Goal: Task Accomplishment & Management: Use online tool/utility

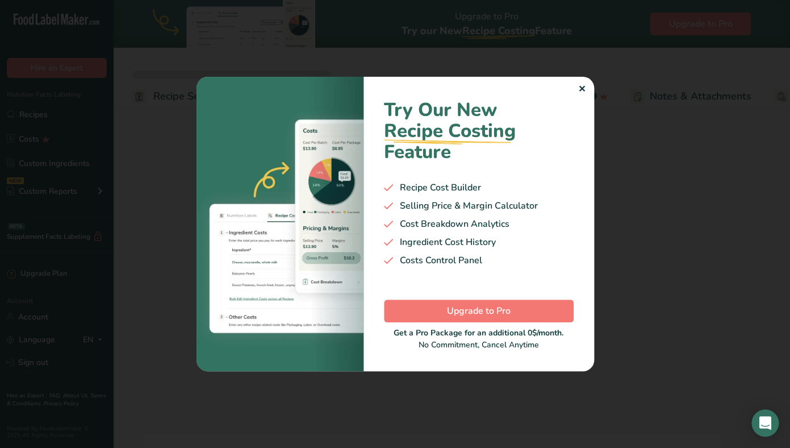
click at [584, 91] on div "✕" at bounding box center [581, 89] width 7 height 14
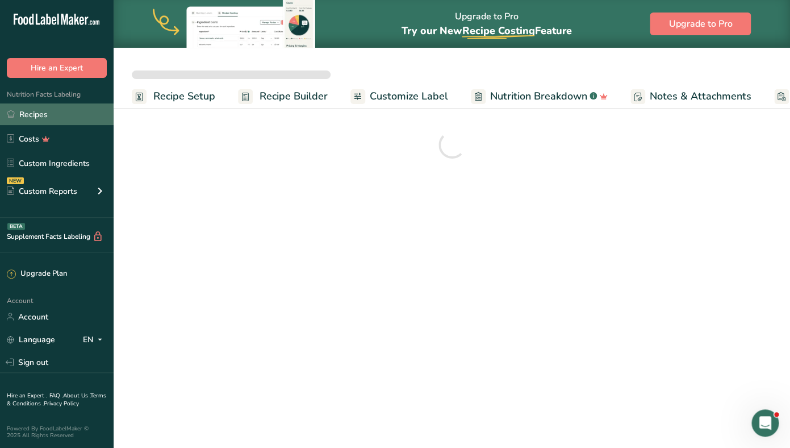
click at [59, 120] on link "Recipes" at bounding box center [57, 114] width 114 height 22
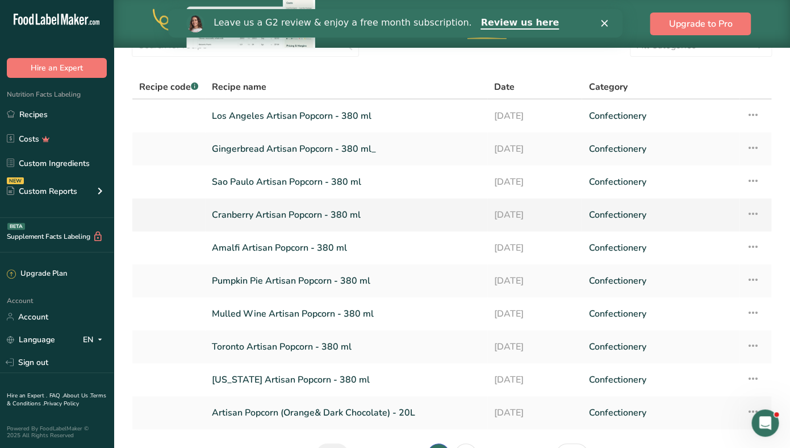
scroll to position [130, 0]
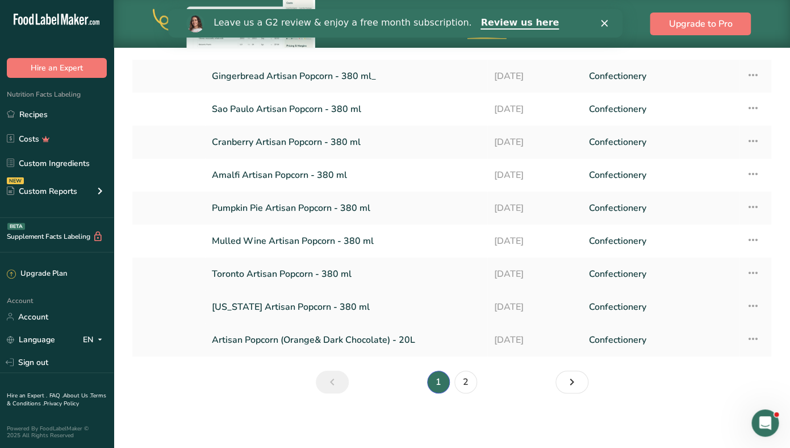
click at [266, 305] on link "[US_STATE] Artisan Popcorn - 380 ml" at bounding box center [346, 307] width 269 height 24
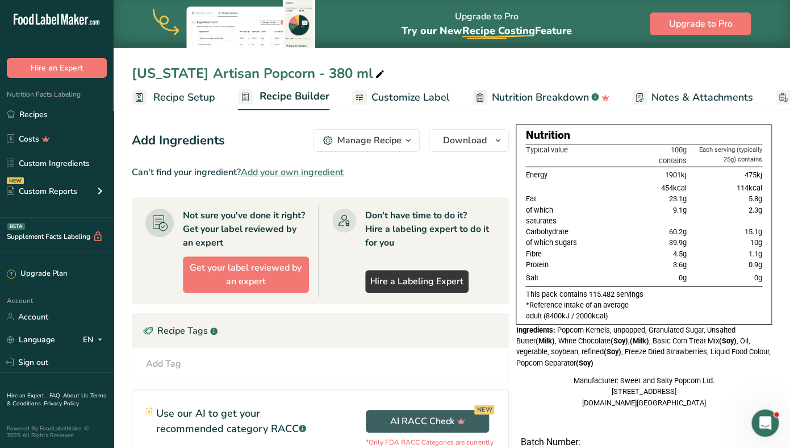
click at [185, 94] on span "Recipe Setup" at bounding box center [184, 97] width 62 height 15
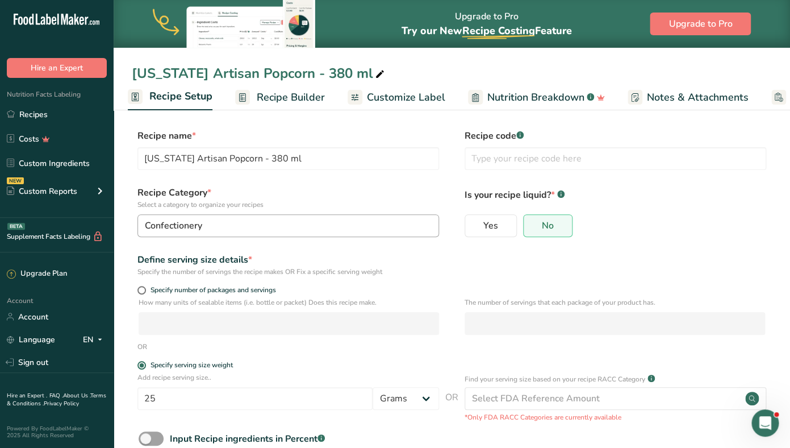
scroll to position [70, 0]
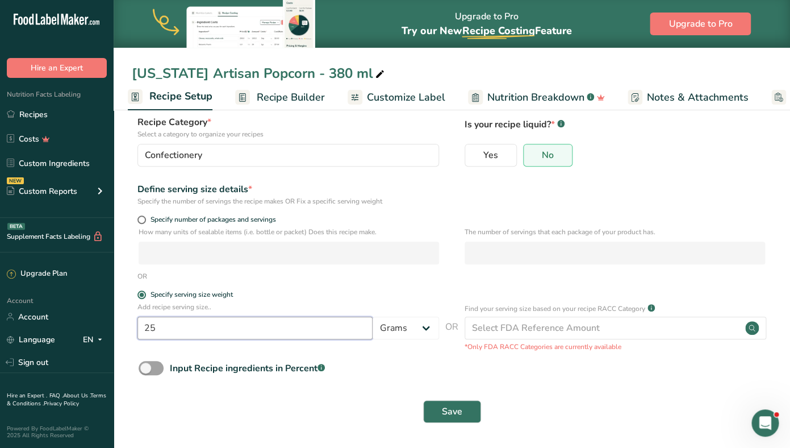
click at [156, 330] on input "25" at bounding box center [255, 327] width 235 height 23
type input "10"
click at [430, 405] on button "Save" at bounding box center [452, 411] width 58 height 23
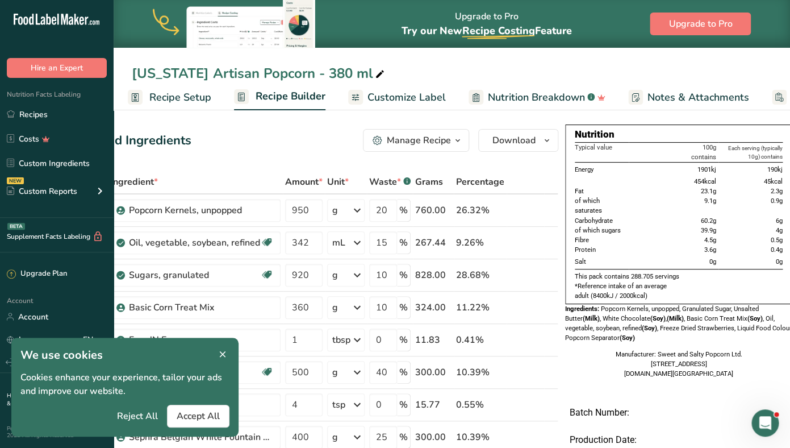
click at [409, 99] on span "Customize Label" at bounding box center [407, 97] width 78 height 15
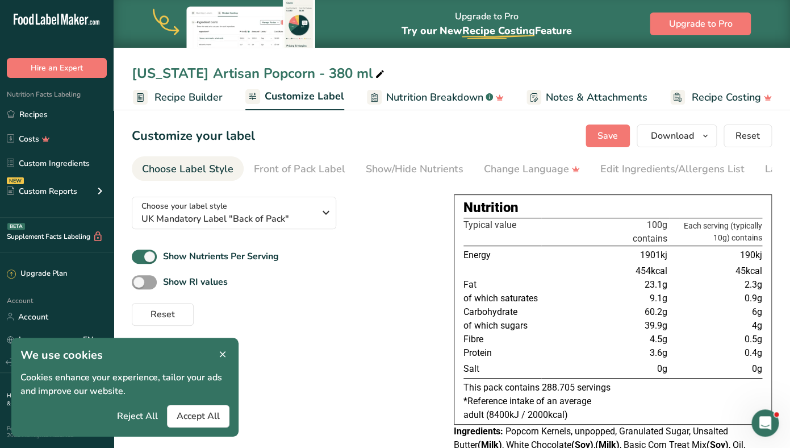
scroll to position [0, 106]
click at [689, 132] on span "Download" at bounding box center [672, 136] width 43 height 14
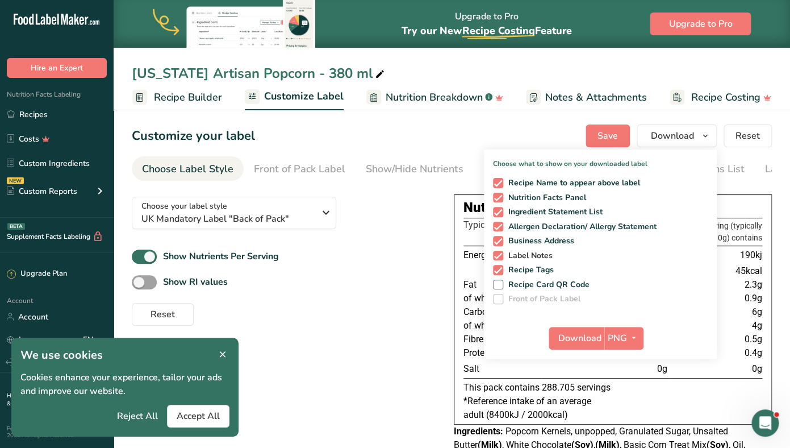
click at [500, 256] on span at bounding box center [498, 256] width 10 height 10
click at [500, 256] on input "Label Notes" at bounding box center [496, 255] width 7 height 7
checkbox input "false"
click at [500, 271] on span at bounding box center [498, 270] width 10 height 10
click at [500, 271] on input "Recipe Tags" at bounding box center [496, 269] width 7 height 7
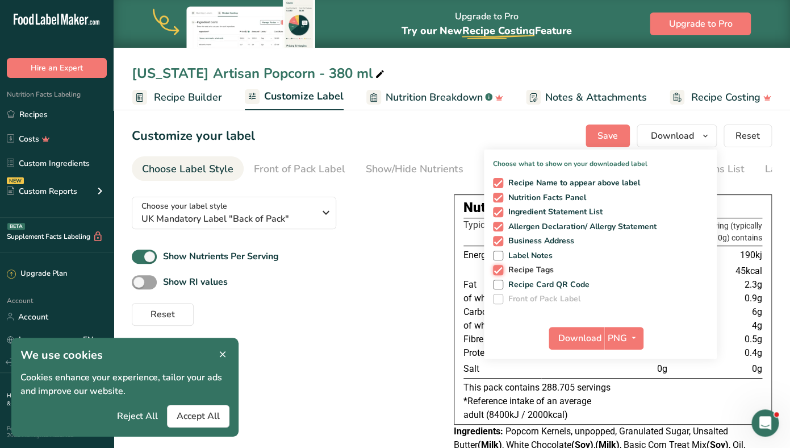
checkbox input "false"
click at [500, 242] on span at bounding box center [498, 241] width 10 height 10
click at [500, 242] on input "Business Address" at bounding box center [496, 240] width 7 height 7
checkbox input "false"
click at [500, 228] on span at bounding box center [498, 227] width 10 height 10
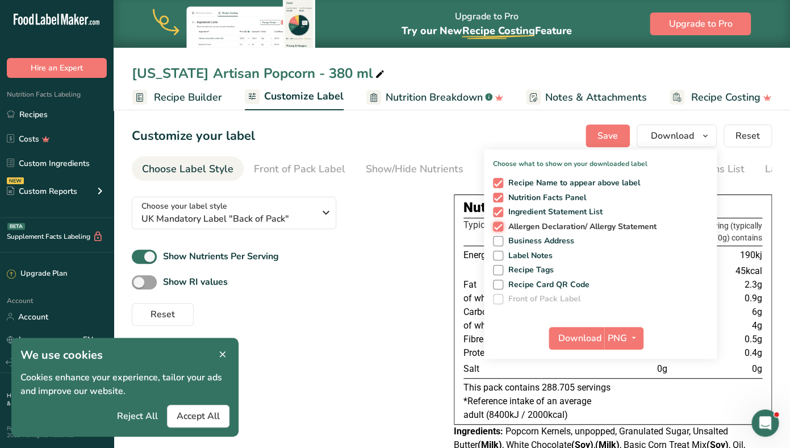
click at [500, 228] on input "Allergen Declaration/ Allergy Statement" at bounding box center [496, 226] width 7 height 7
checkbox input "false"
click at [498, 211] on span at bounding box center [498, 212] width 10 height 10
click at [498, 211] on input "Ingredient Statement List" at bounding box center [496, 211] width 7 height 7
checkbox input "false"
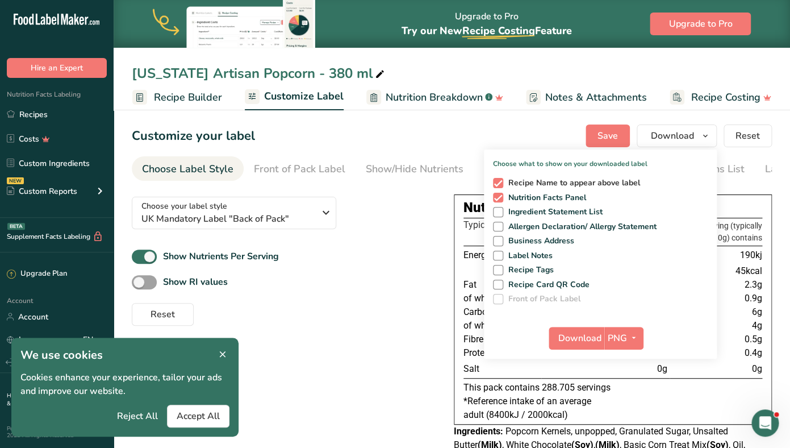
click at [500, 181] on span at bounding box center [498, 183] width 10 height 10
click at [500, 181] on input "Recipe Name to appear above label" at bounding box center [496, 182] width 7 height 7
checkbox input "false"
click at [587, 338] on span "Download" at bounding box center [580, 338] width 43 height 14
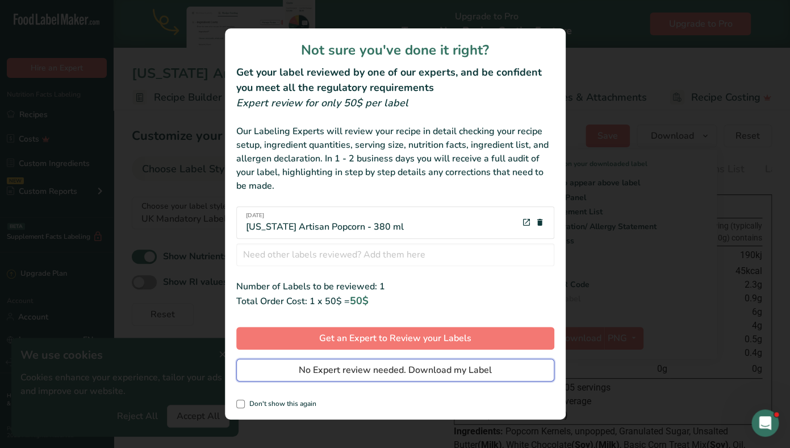
click at [377, 366] on span "No Expert review needed. Download my Label" at bounding box center [395, 370] width 193 height 14
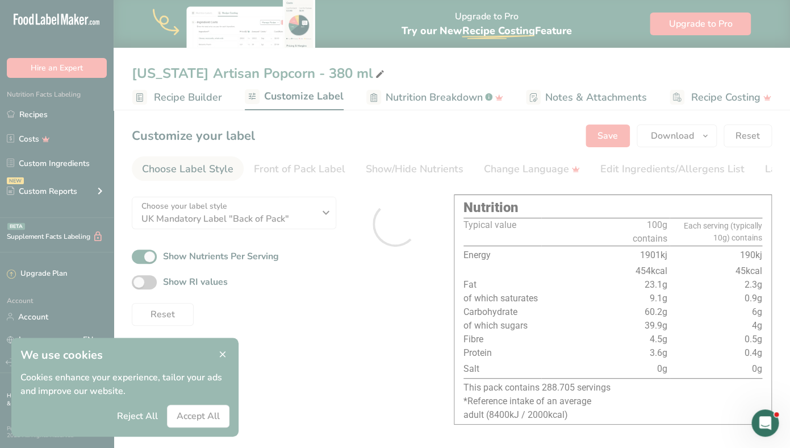
scroll to position [0, 0]
click at [395, 224] on div at bounding box center [395, 224] width 0 height 0
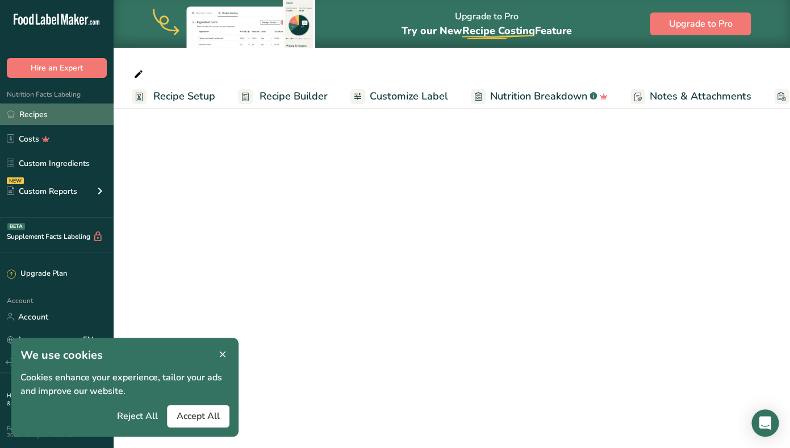
click at [15, 115] on link "Recipes" at bounding box center [57, 114] width 114 height 22
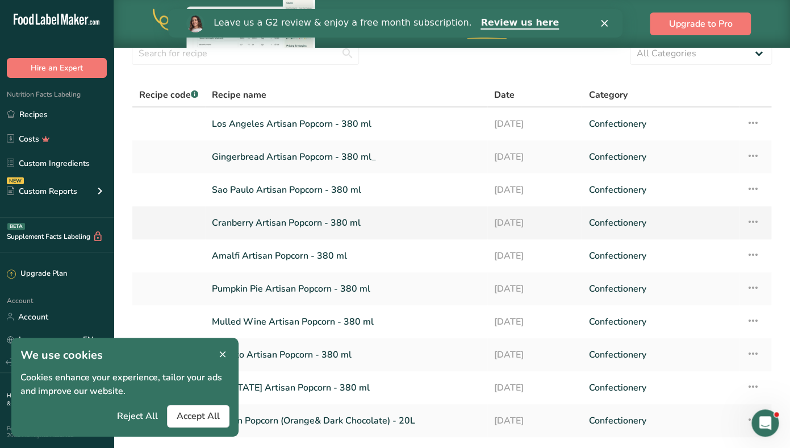
scroll to position [130, 0]
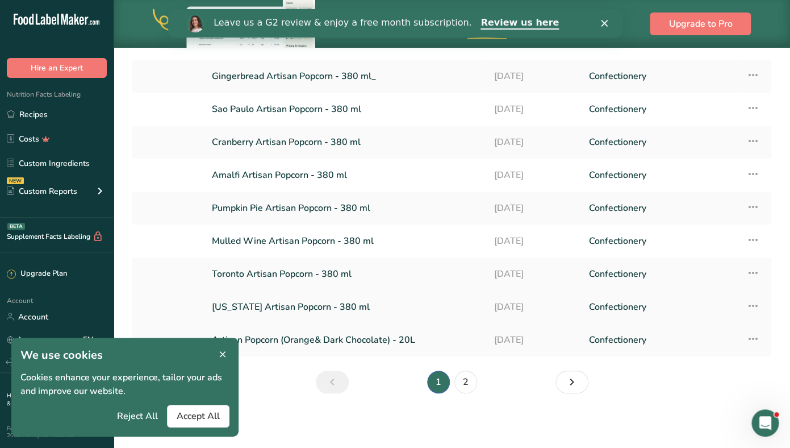
click at [247, 302] on link "[US_STATE] Artisan Popcorn - 380 ml" at bounding box center [346, 307] width 269 height 24
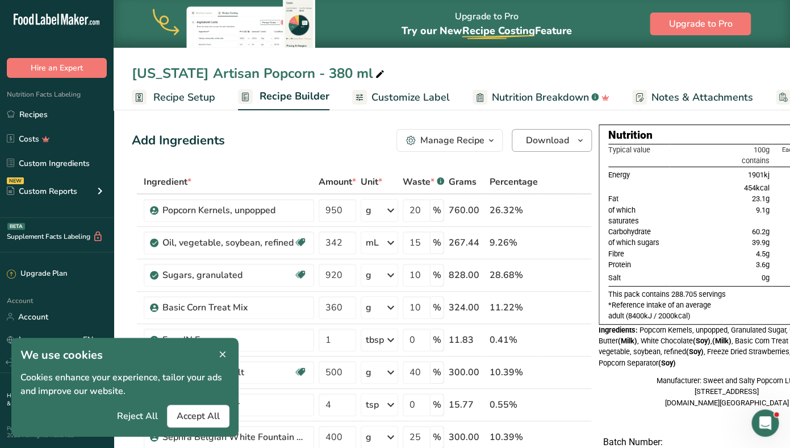
scroll to position [0, 63]
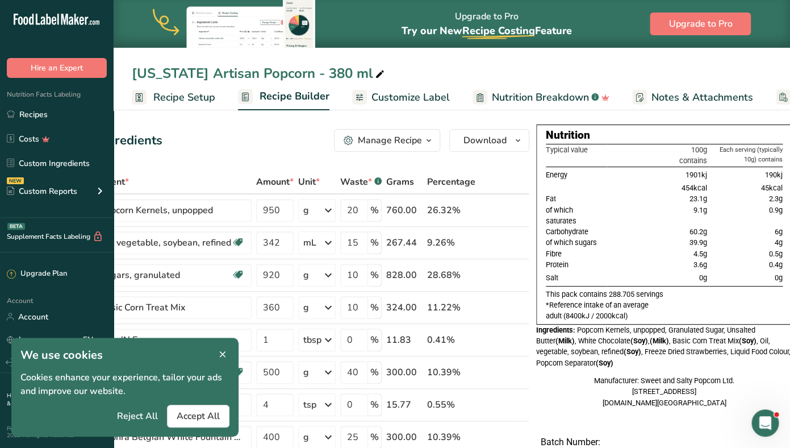
click at [417, 103] on span "Customize Label" at bounding box center [411, 97] width 78 height 15
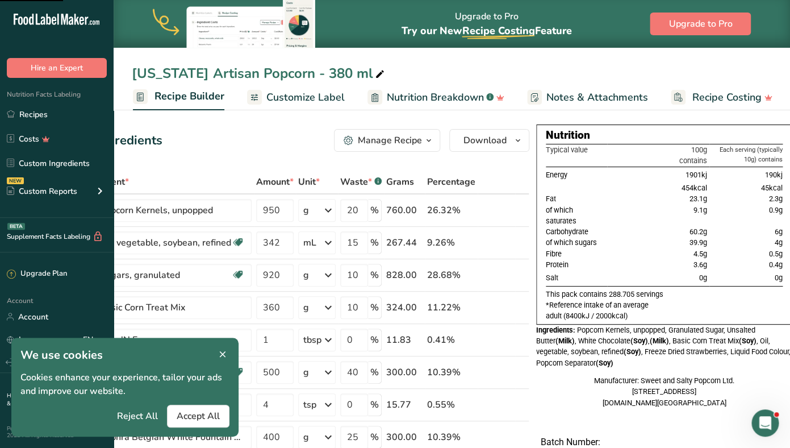
scroll to position [0, 105]
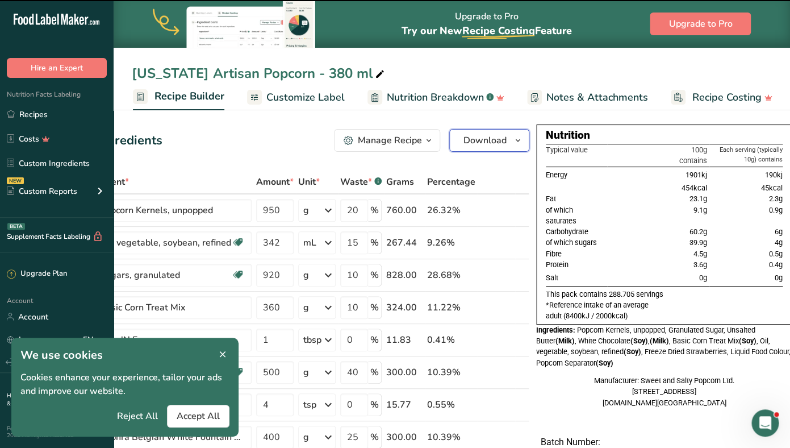
click at [474, 139] on span "Download" at bounding box center [485, 141] width 43 height 14
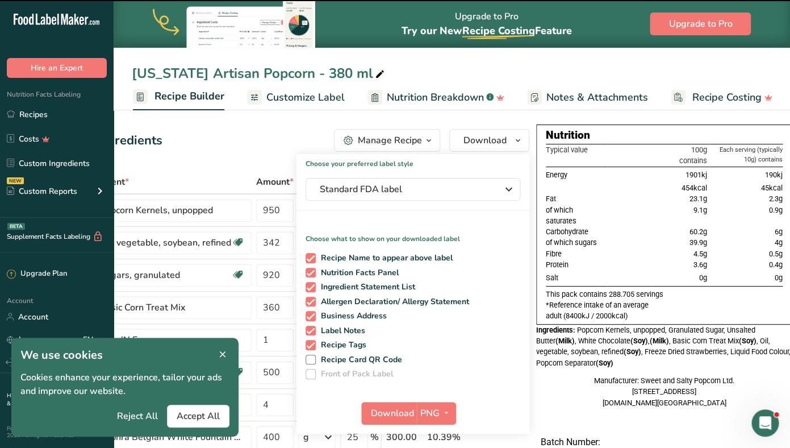
click at [256, 148] on div "Add Ingredients Manage Recipe Delete Recipe Duplicate Recipe Scale Recipe Save …" at bounding box center [299, 140] width 460 height 23
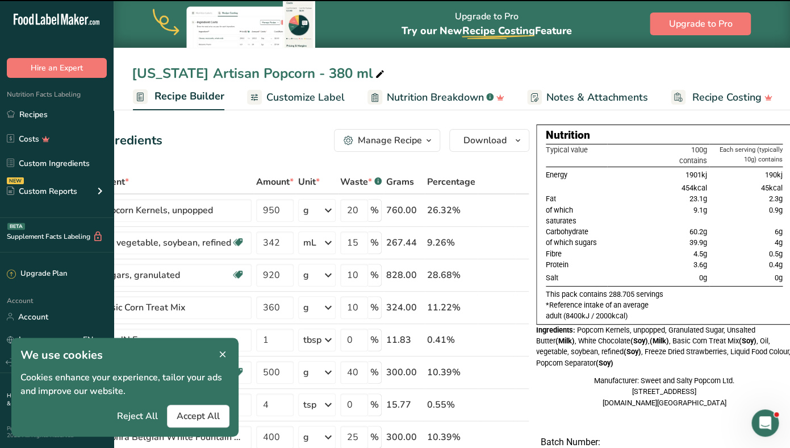
scroll to position [0, 0]
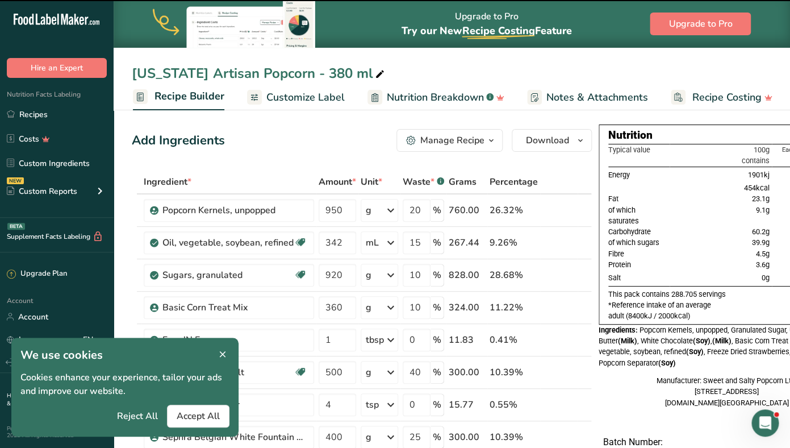
click at [298, 110] on ul "Recipe Setup Recipe Builder Customize Label Nutrition Breakdown .a-a{fill:#3473…" at bounding box center [402, 97] width 787 height 27
click at [297, 104] on span "Customize Label" at bounding box center [305, 97] width 78 height 15
click at [296, 98] on span "Customize Label" at bounding box center [305, 97] width 78 height 15
click at [197, 408] on button "Accept All" at bounding box center [198, 416] width 63 height 23
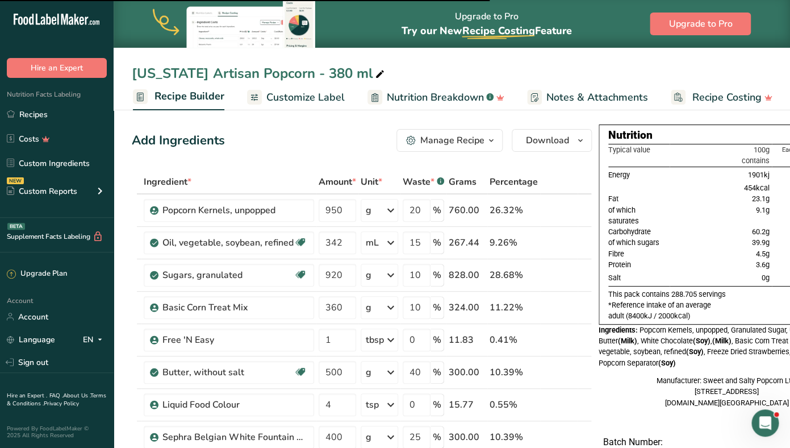
click at [291, 102] on span "Customize Label" at bounding box center [305, 97] width 78 height 15
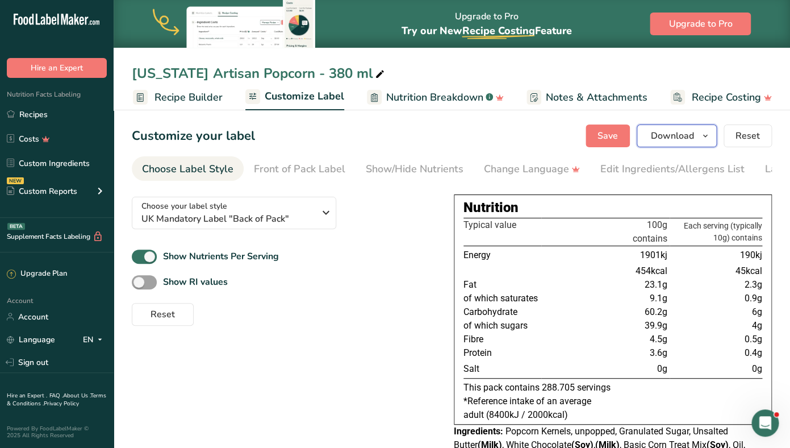
click at [663, 135] on span "Download" at bounding box center [672, 136] width 43 height 14
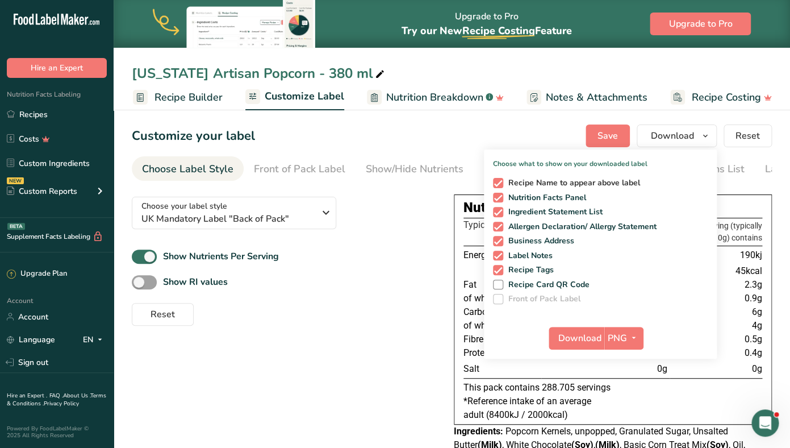
click at [502, 181] on span at bounding box center [498, 183] width 10 height 10
click at [501, 181] on input "Recipe Name to appear above label" at bounding box center [496, 182] width 7 height 7
checkbox input "false"
click at [501, 207] on span at bounding box center [498, 212] width 10 height 10
click at [501, 208] on input "Ingredient Statement List" at bounding box center [496, 211] width 7 height 7
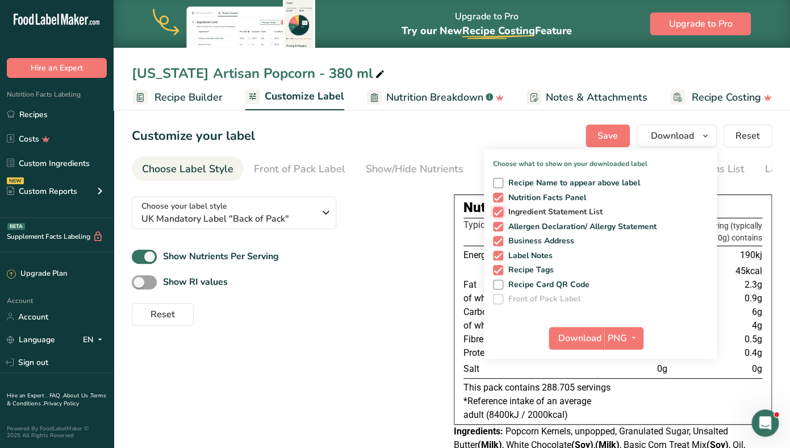
checkbox input "false"
click at [501, 224] on span at bounding box center [498, 227] width 10 height 10
click at [501, 224] on input "Allergen Declaration/ Allergy Statement" at bounding box center [496, 226] width 7 height 7
checkbox input "false"
click at [501, 238] on span at bounding box center [498, 241] width 10 height 10
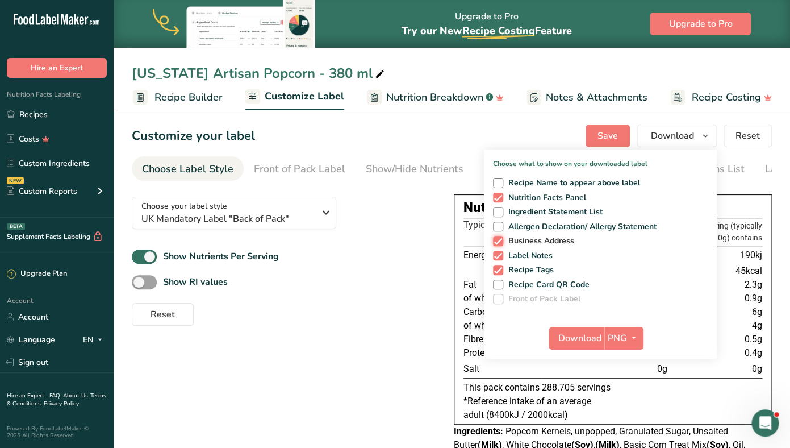
click at [501, 238] on input "Business Address" at bounding box center [496, 240] width 7 height 7
checkbox input "false"
click at [501, 256] on span at bounding box center [498, 256] width 10 height 10
click at [501, 256] on input "Label Notes" at bounding box center [496, 255] width 7 height 7
checkbox input "false"
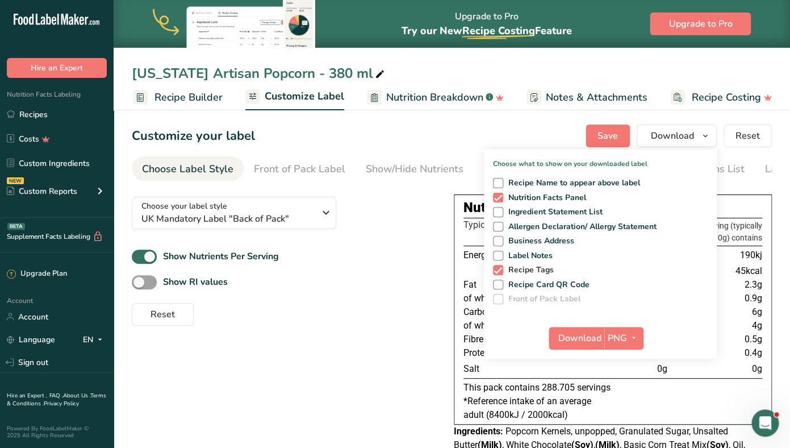
click at [501, 272] on span at bounding box center [498, 270] width 10 height 10
click at [501, 272] on input "Recipe Tags" at bounding box center [496, 269] width 7 height 7
checkbox input "false"
click at [582, 336] on span "Download" at bounding box center [580, 338] width 43 height 14
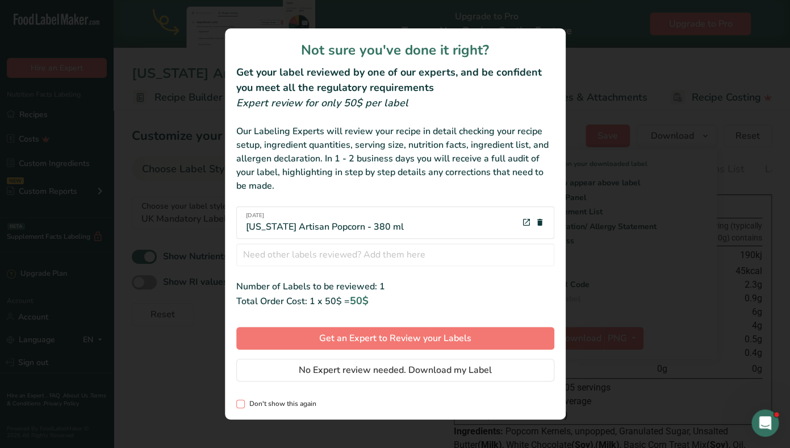
click at [260, 403] on span "Don't show this again" at bounding box center [281, 403] width 72 height 9
click at [244, 403] on input "Don't show this again" at bounding box center [239, 403] width 7 height 7
checkbox input "true"
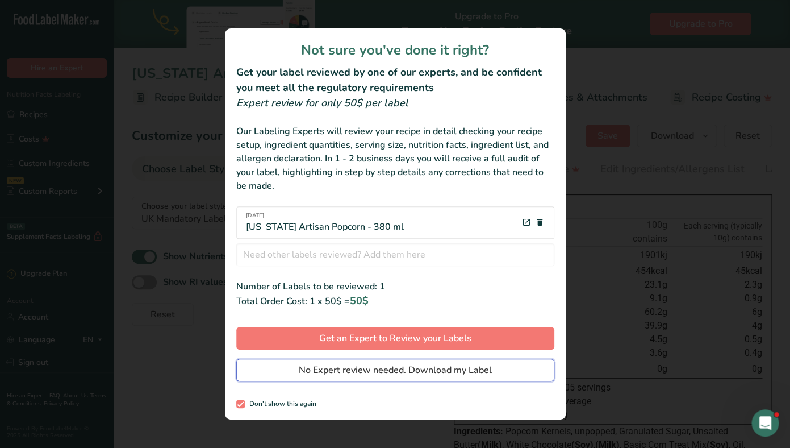
click at [347, 372] on span "No Expert review needed. Download my Label" at bounding box center [395, 370] width 193 height 14
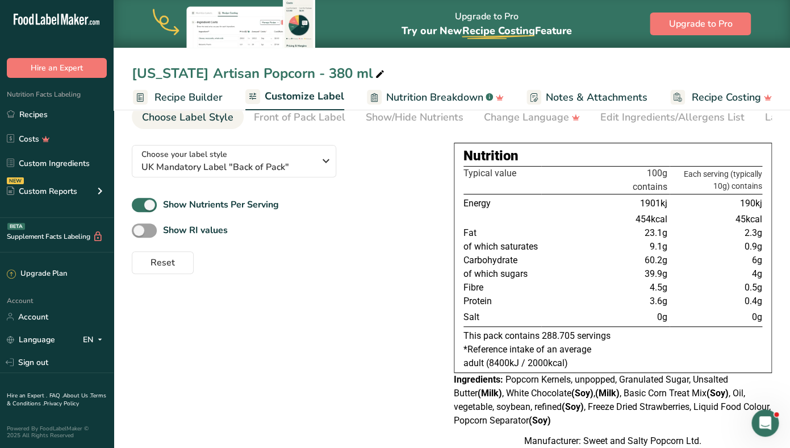
scroll to position [0, 105]
